Goal: Register for event/course

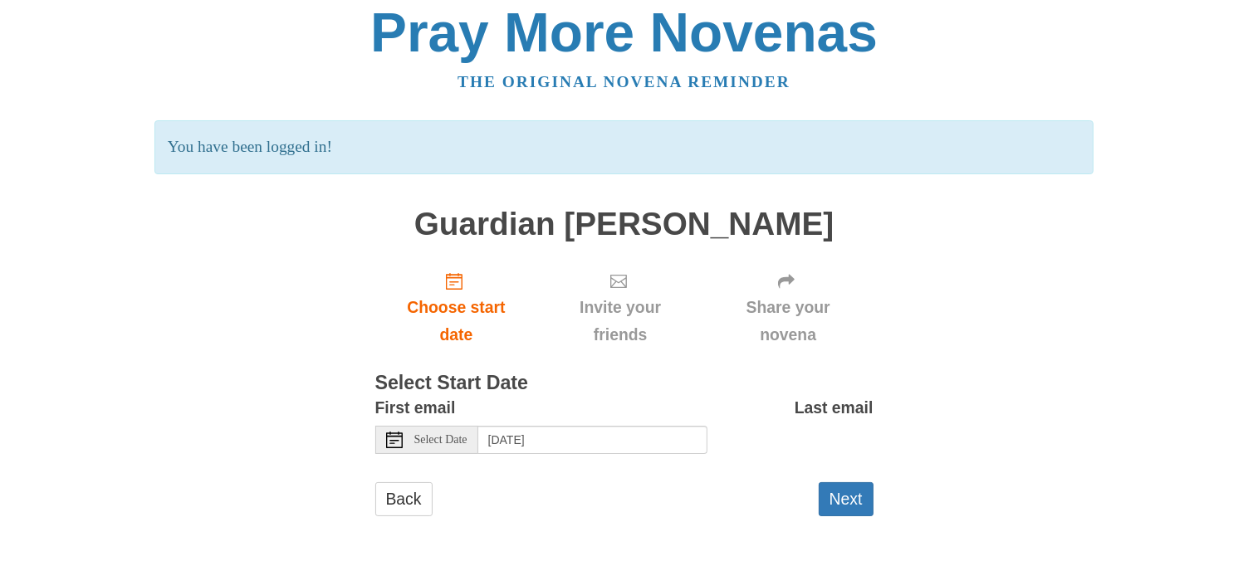
scroll to position [12, 0]
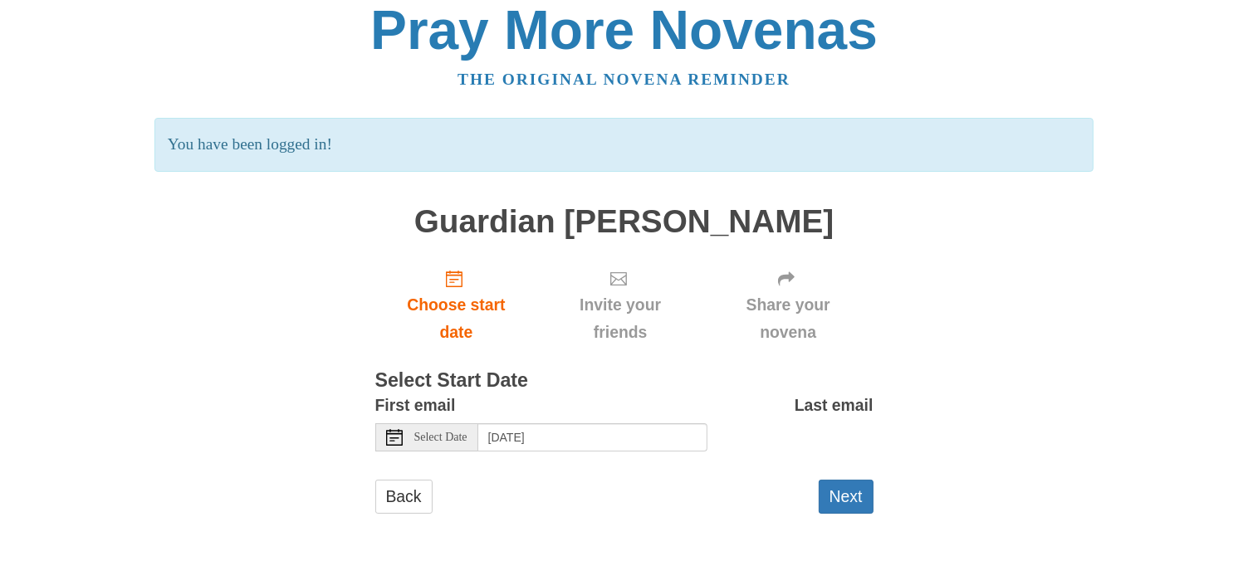
click at [467, 436] on span "Select Date" at bounding box center [440, 438] width 53 height 12
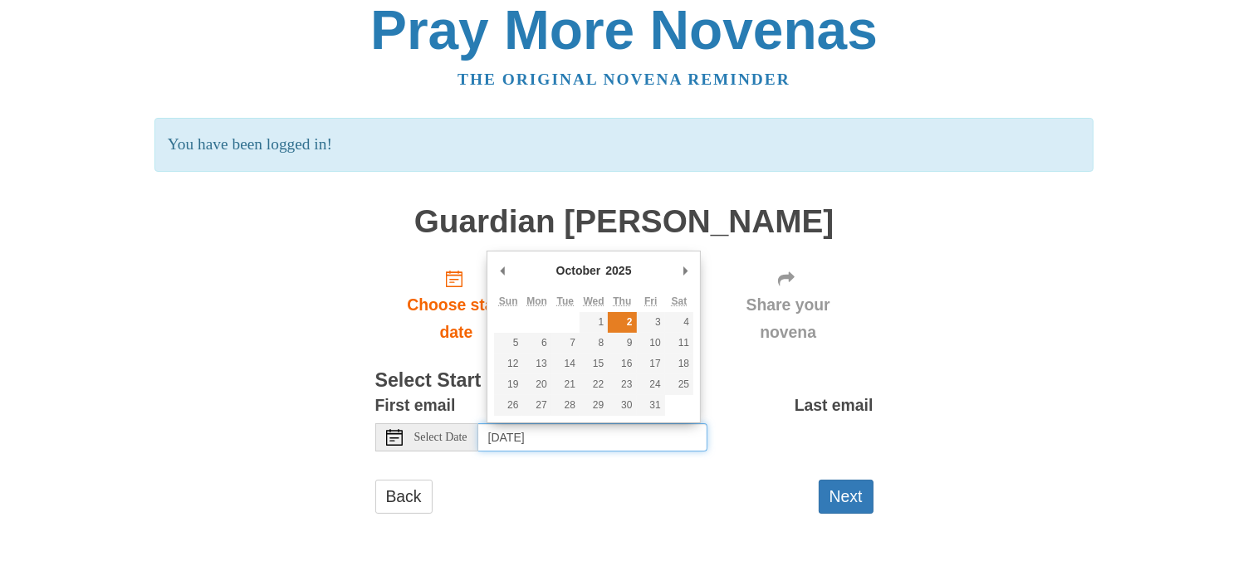
type input "[DATE]"
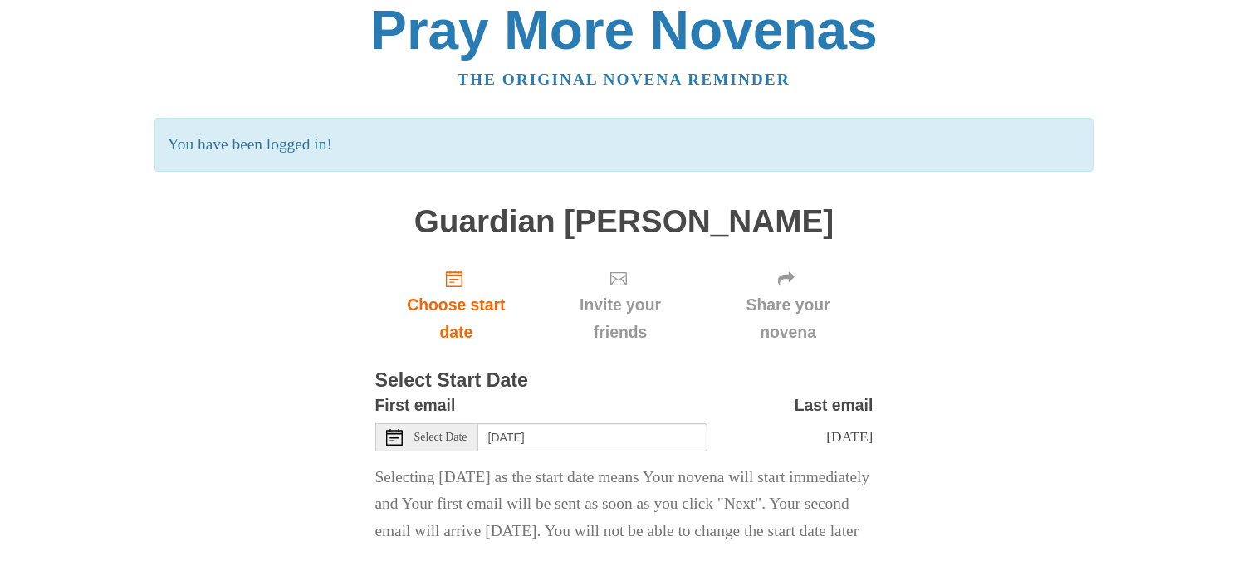
click at [714, 341] on div "Share your novena" at bounding box center [788, 305] width 170 height 99
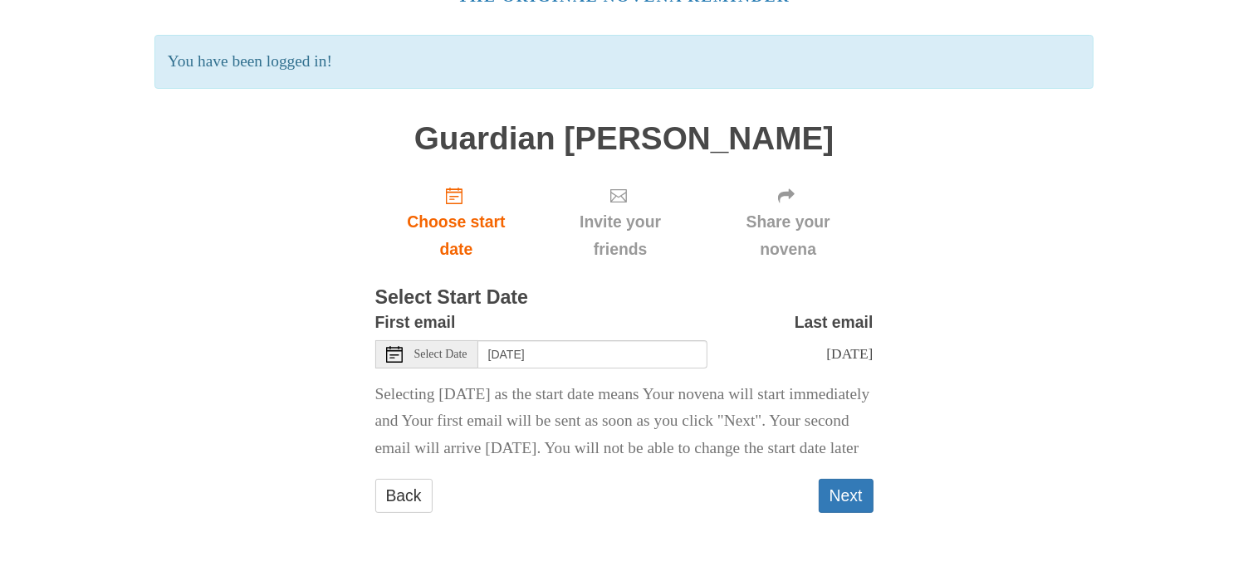
scroll to position [122, 0]
click at [841, 492] on button "Next" at bounding box center [846, 496] width 55 height 34
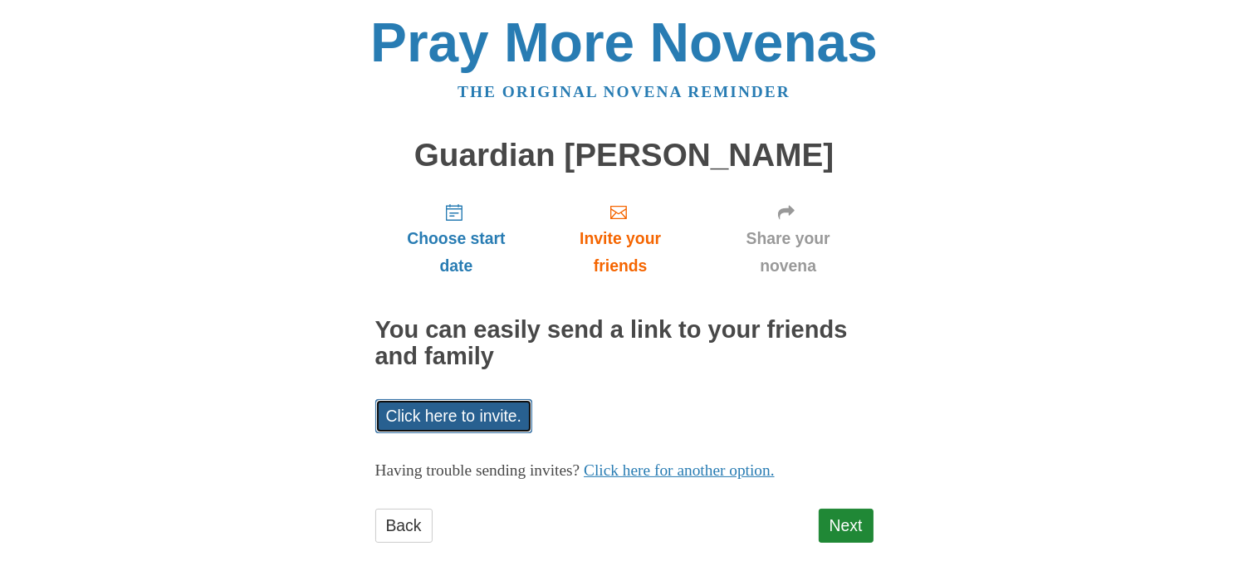
click at [428, 408] on link "Click here to invite." at bounding box center [454, 416] width 158 height 34
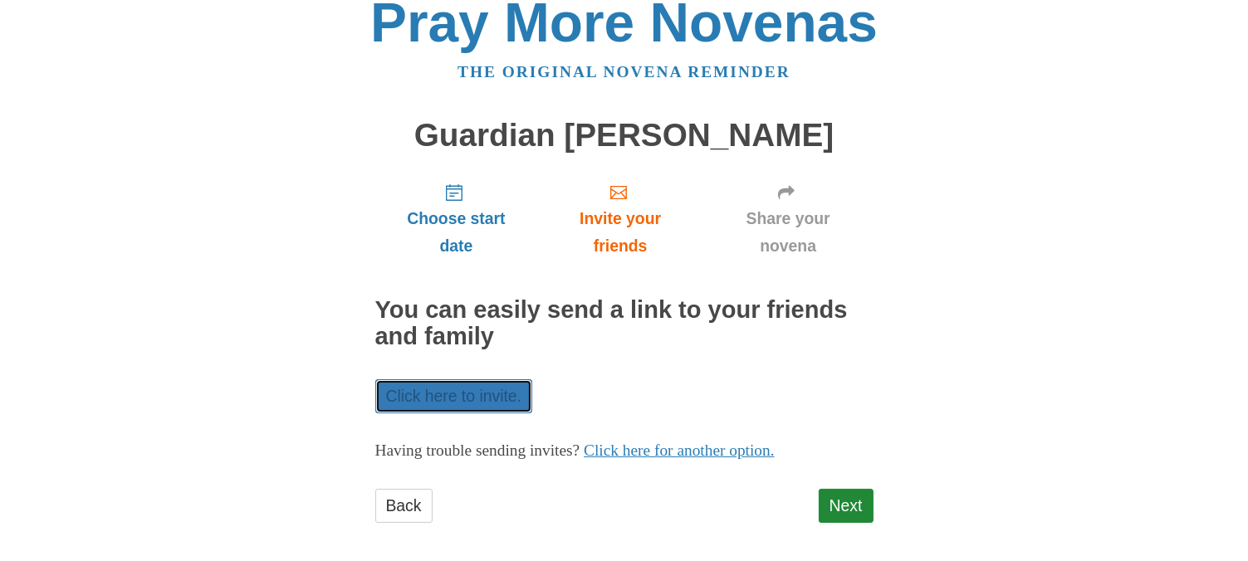
scroll to position [29, 0]
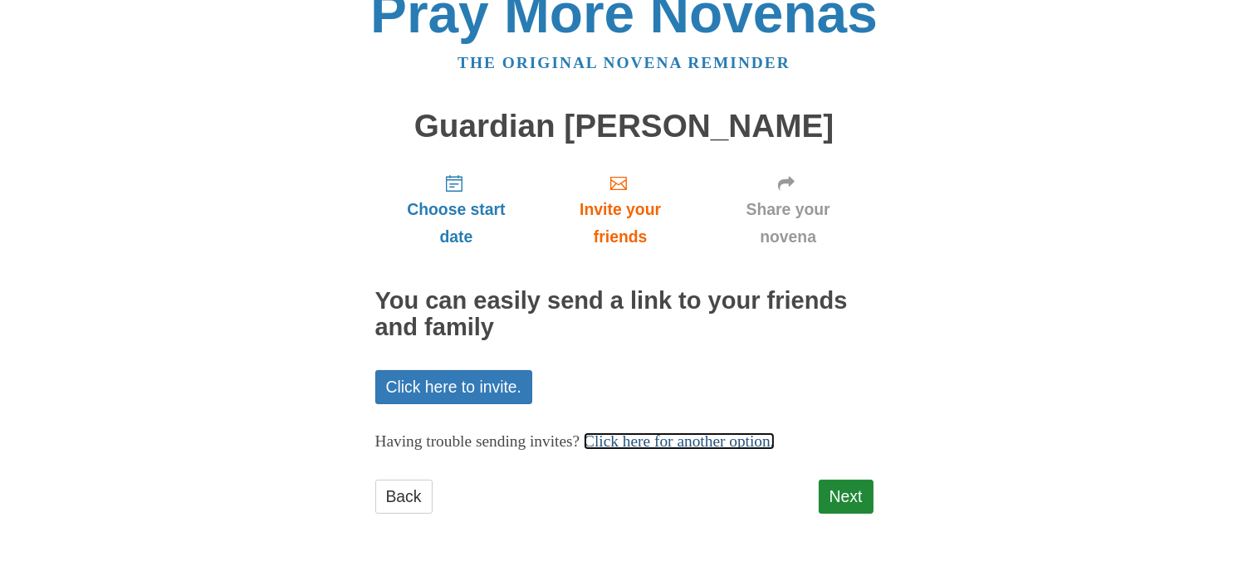
click at [775, 440] on link "Click here for another option." at bounding box center [679, 441] width 191 height 17
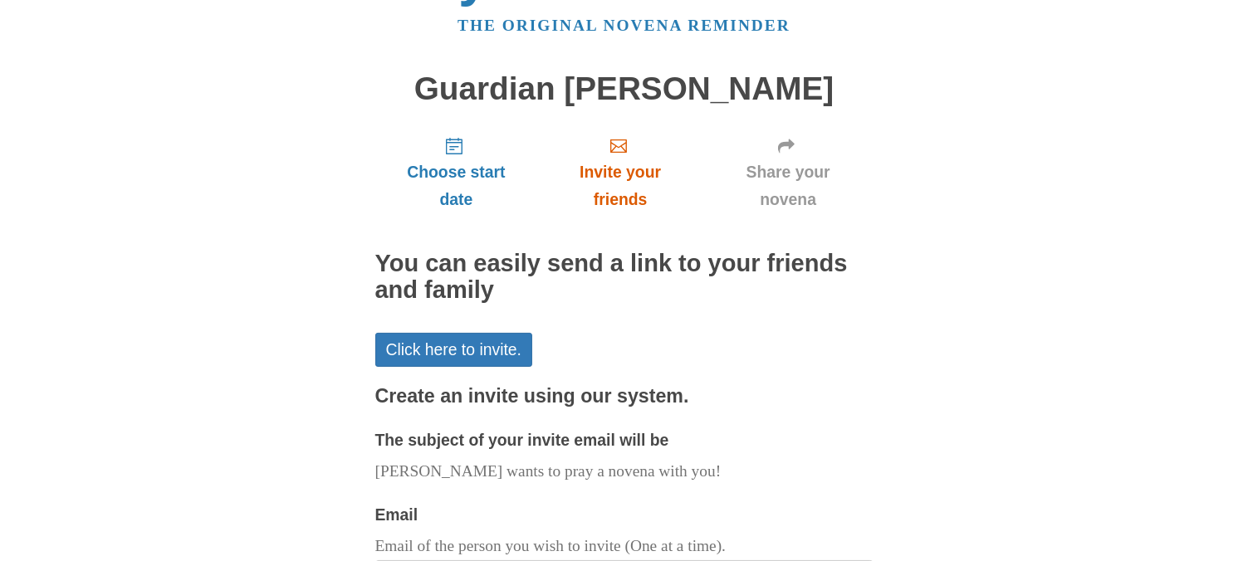
scroll to position [63, 0]
